Goal: Obtain resource: Download file/media

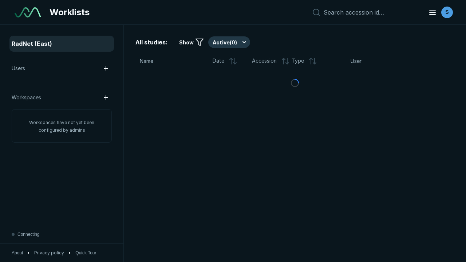
scroll to position [1987, 3030]
